Goal: Find specific page/section: Find specific page/section

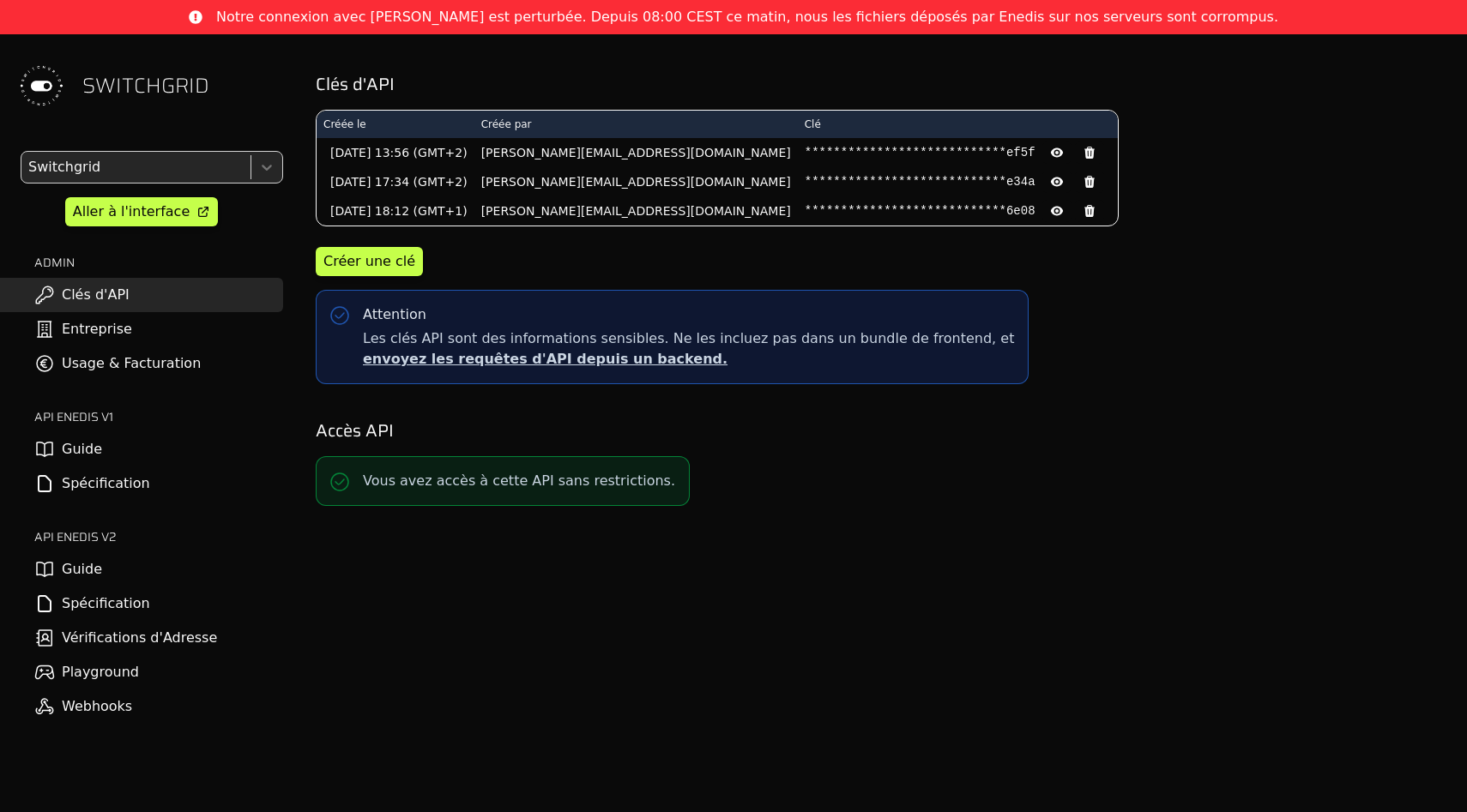
click at [464, 13] on span "Notre connexion avec Enedis est perturbée. Depuis 08:00 CEST ce matin, nous les…" at bounding box center [747, 17] width 1062 height 21
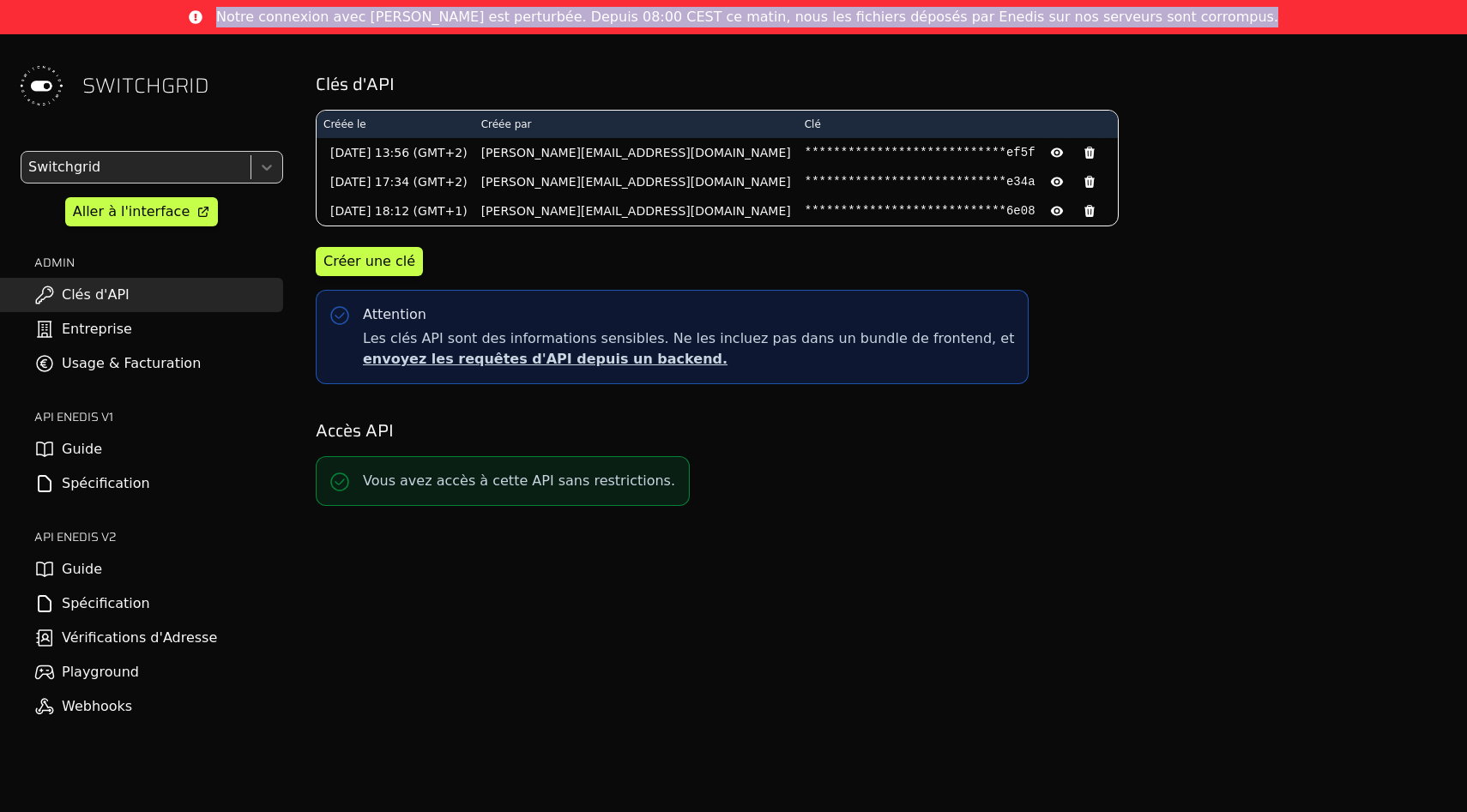
click at [464, 13] on span "Notre connexion avec Enedis est perturbée. Depuis 08:00 CEST ce matin, nous les…" at bounding box center [747, 17] width 1062 height 21
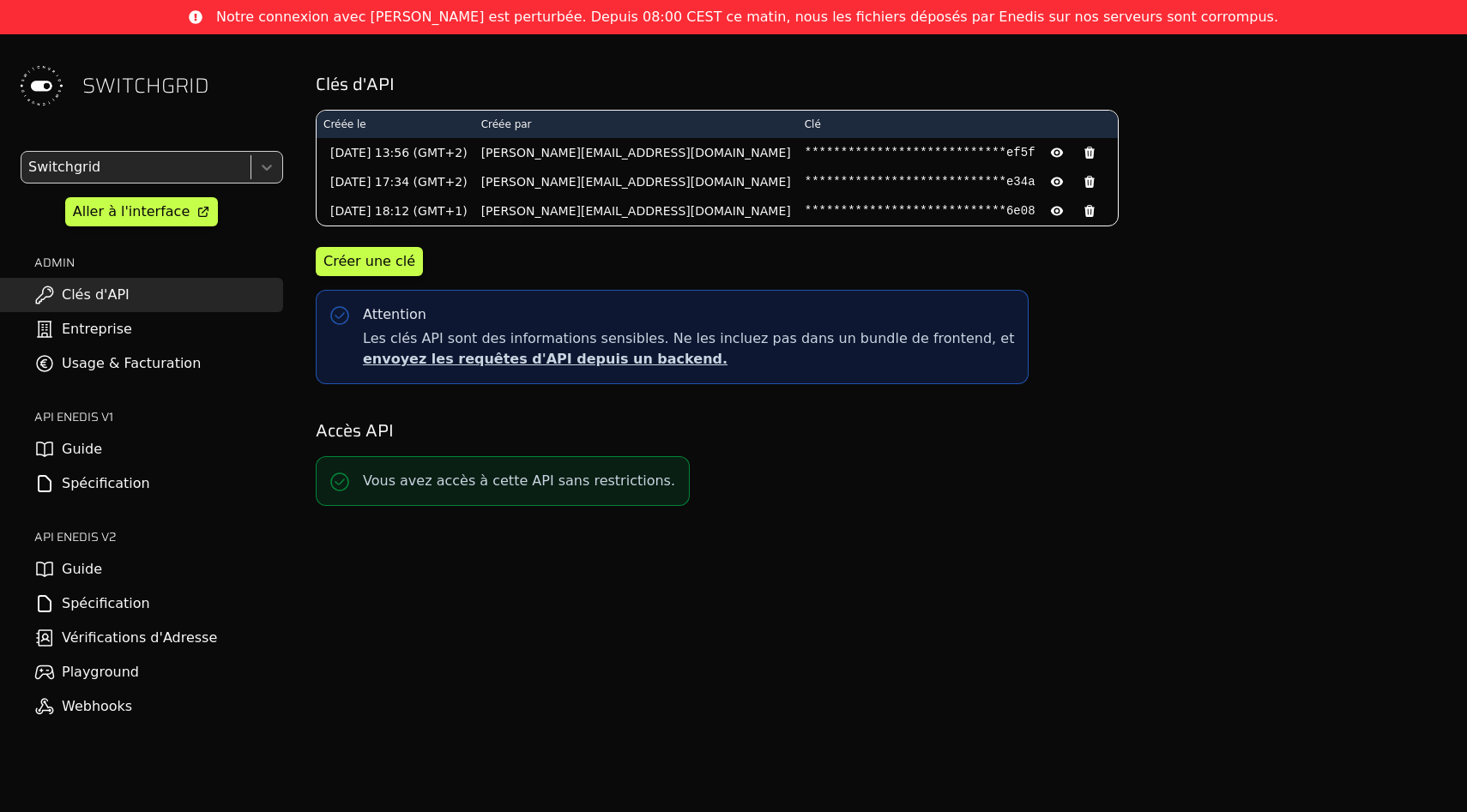
click at [556, 23] on span "Notre connexion avec Enedis est perturbée. Depuis 08:00 CEST ce matin, nous les…" at bounding box center [747, 17] width 1062 height 21
